Goal: Book appointment/travel/reservation

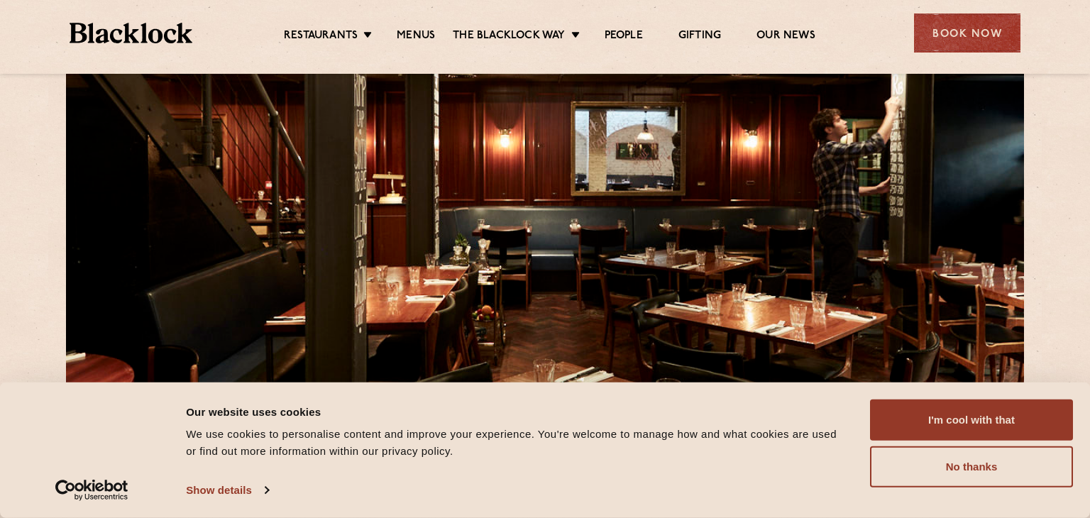
scroll to position [116, 0]
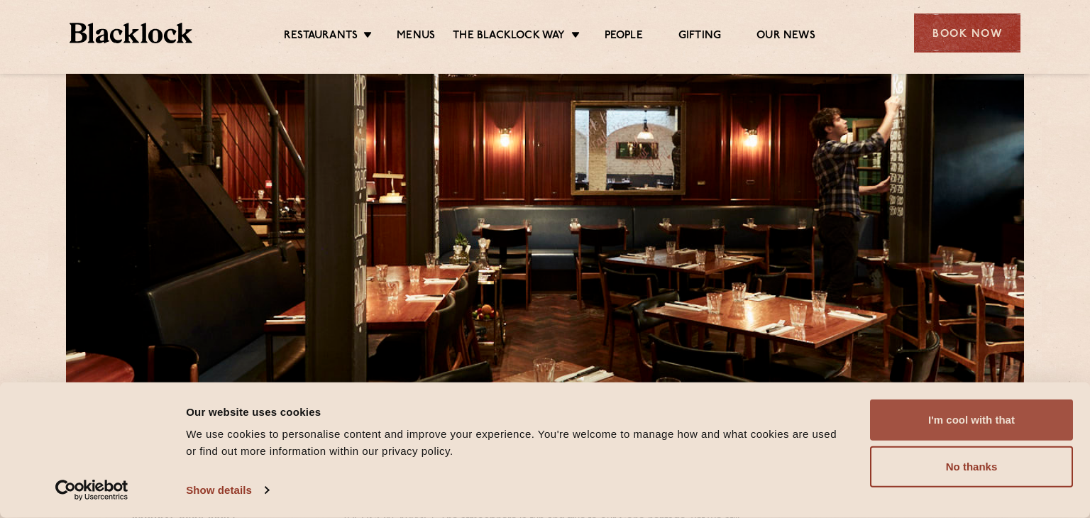
click at [952, 424] on button "I'm cool with that" at bounding box center [971, 420] width 203 height 41
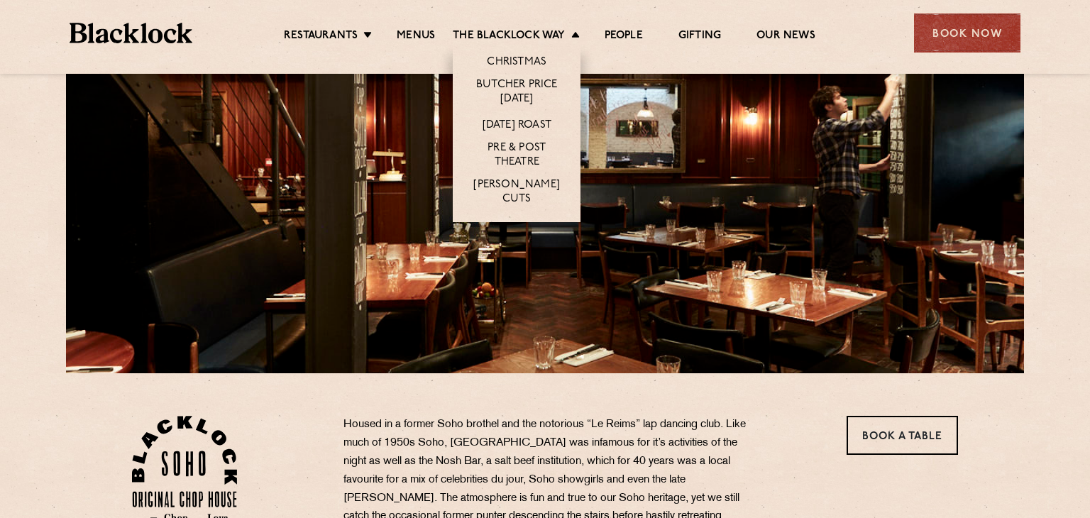
scroll to position [138, 0]
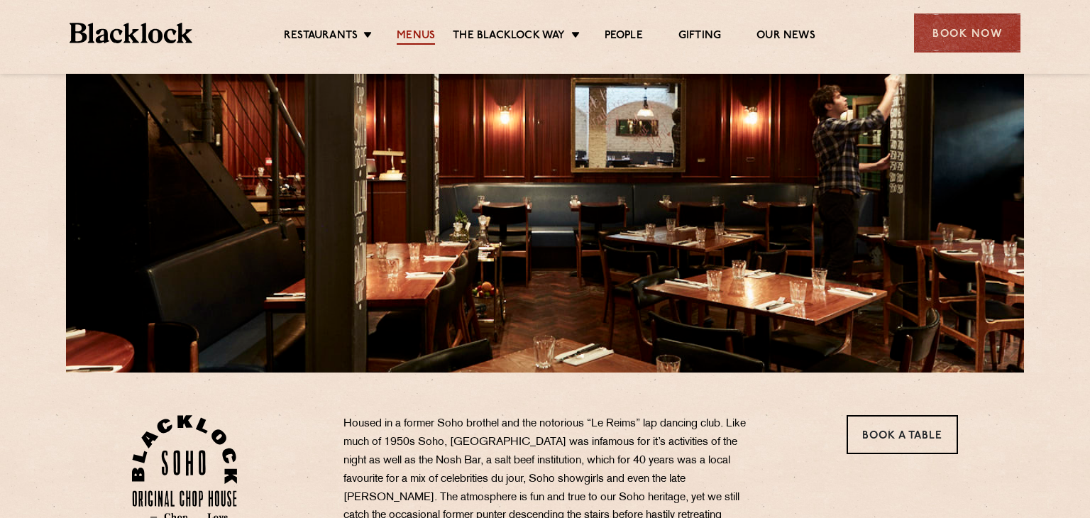
click at [420, 38] on link "Menus" at bounding box center [416, 37] width 38 height 16
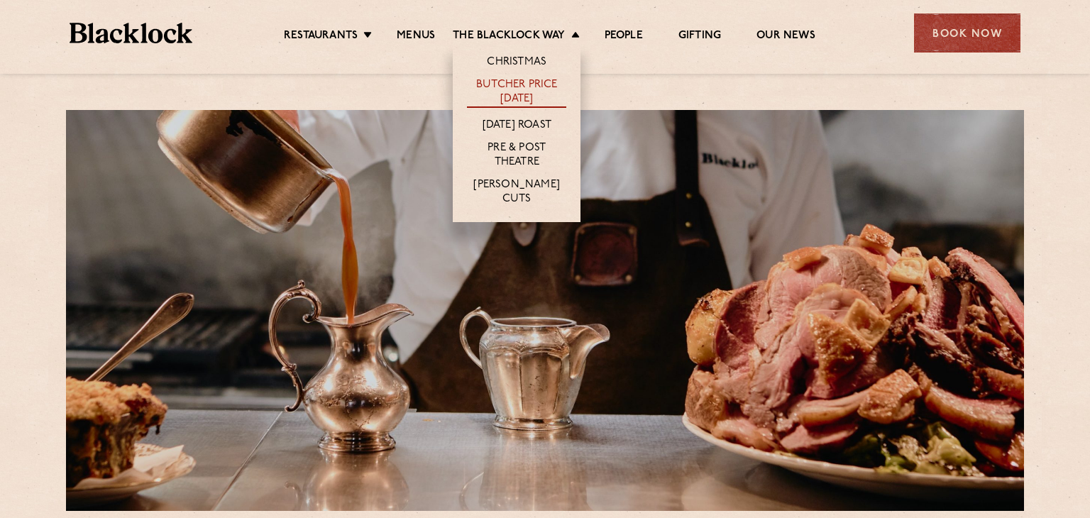
click at [493, 87] on link "Butcher Price [DATE]" at bounding box center [516, 93] width 99 height 30
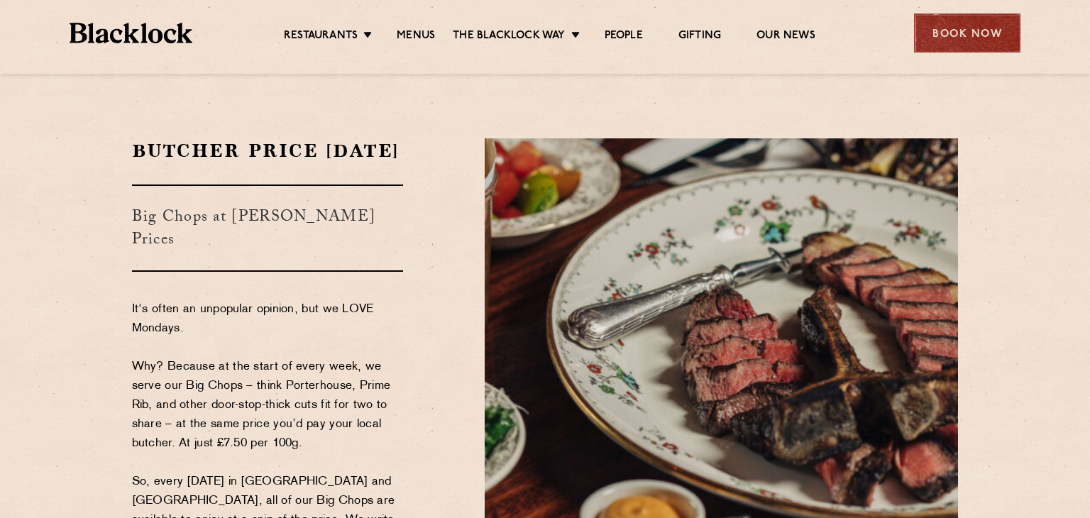
click at [968, 33] on div "Book Now" at bounding box center [967, 32] width 106 height 39
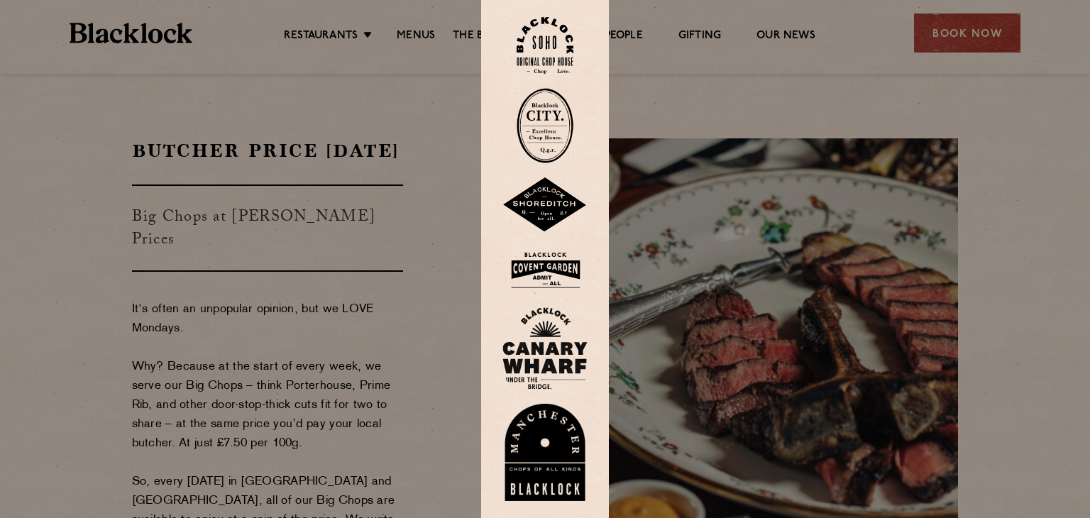
click at [547, 274] on img at bounding box center [545, 270] width 85 height 46
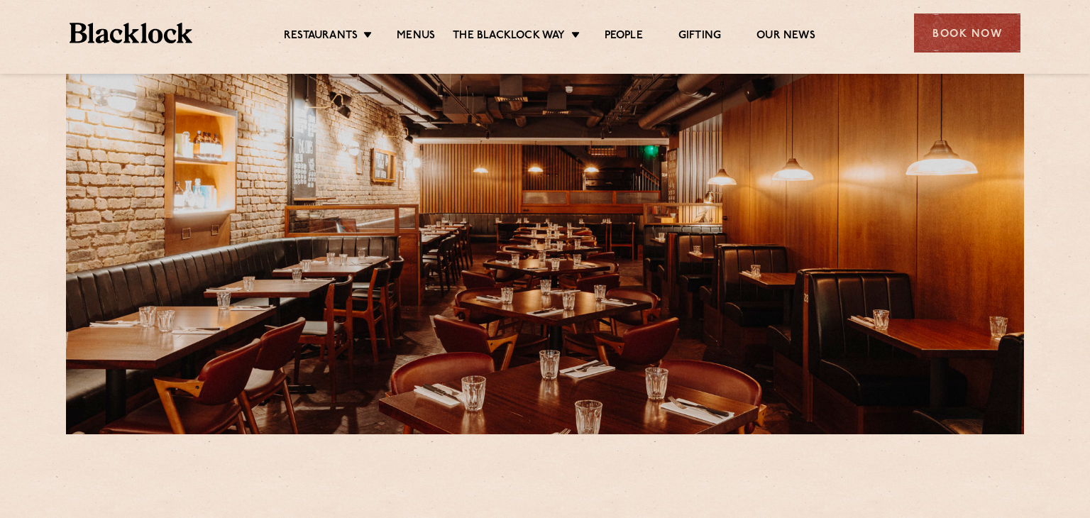
scroll to position [84, 0]
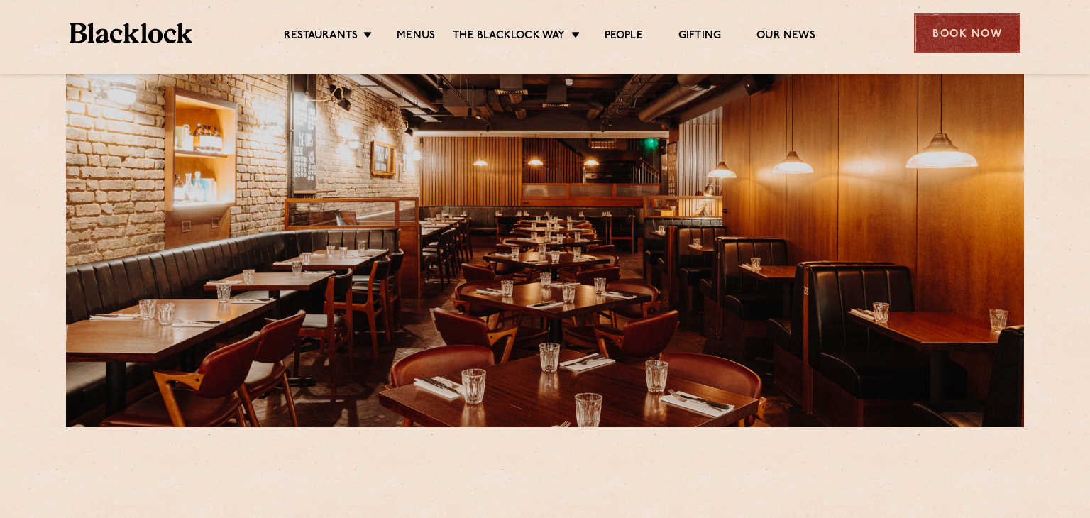
click at [961, 33] on div "Book Now" at bounding box center [967, 32] width 106 height 39
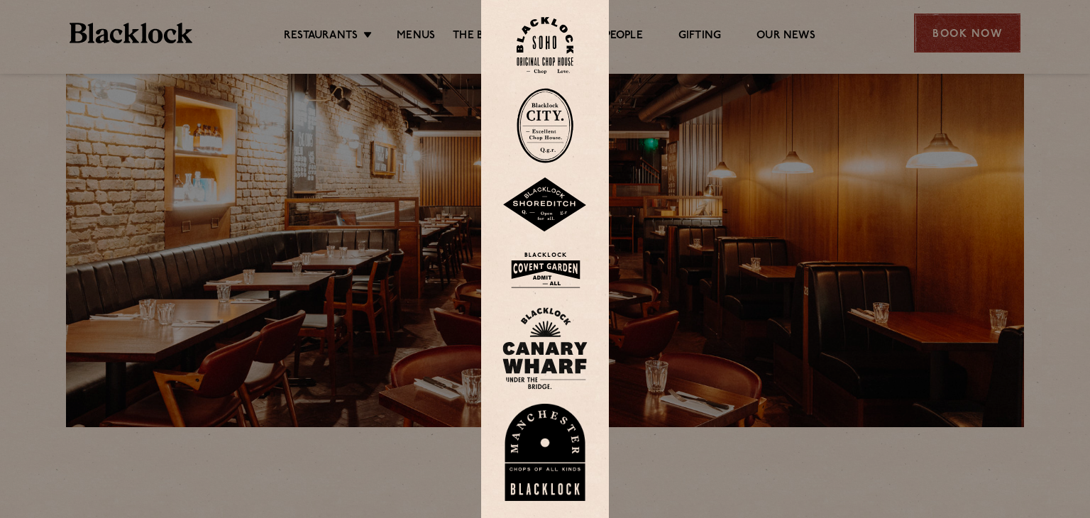
drag, startPoint x: 968, startPoint y: 44, endPoint x: 960, endPoint y: 44, distance: 7.8
click at [965, 44] on div at bounding box center [545, 259] width 1090 height 518
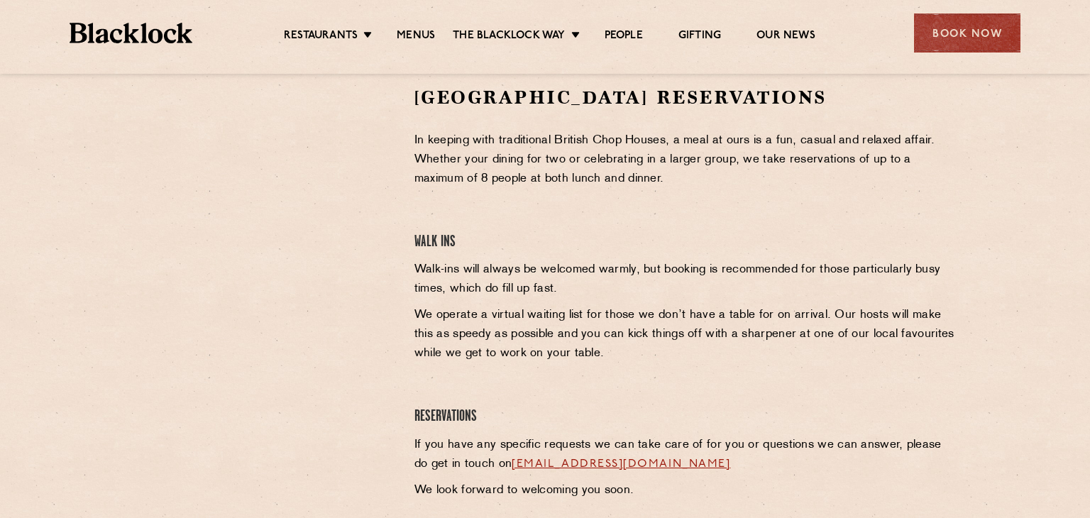
scroll to position [459, 0]
